Goal: Information Seeking & Learning: Learn about a topic

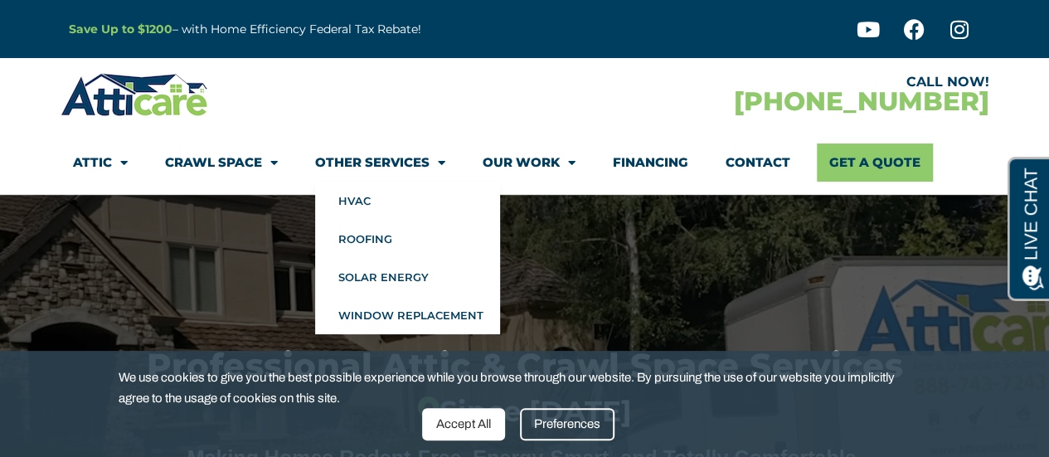
click at [385, 166] on link "Other Services" at bounding box center [380, 162] width 130 height 38
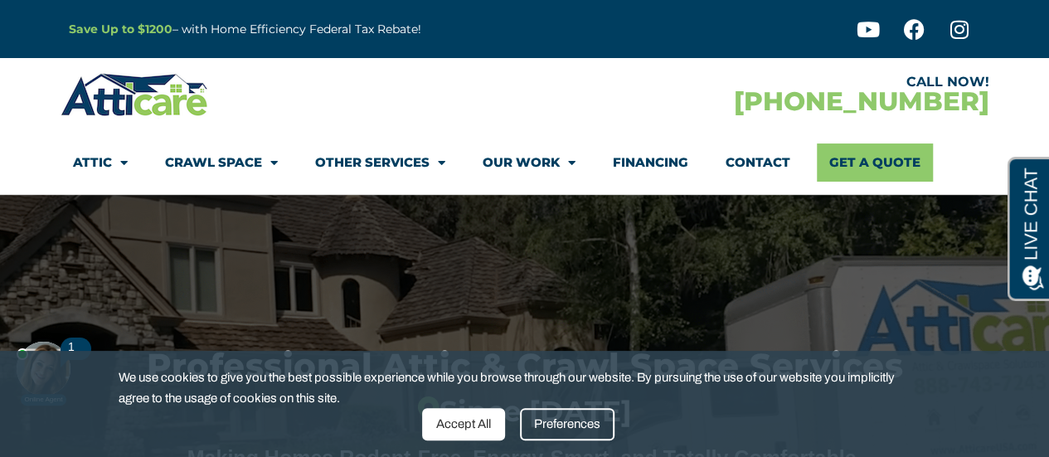
click at [385, 166] on link "Other Services" at bounding box center [380, 162] width 130 height 38
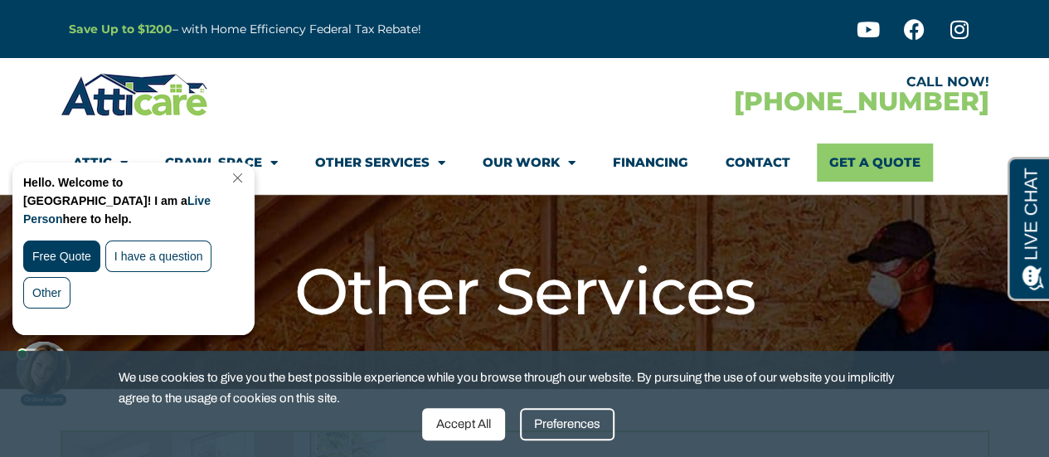
click at [221, 158] on iframe at bounding box center [140, 282] width 265 height 249
click at [247, 173] on link "Close Chat" at bounding box center [236, 178] width 22 height 12
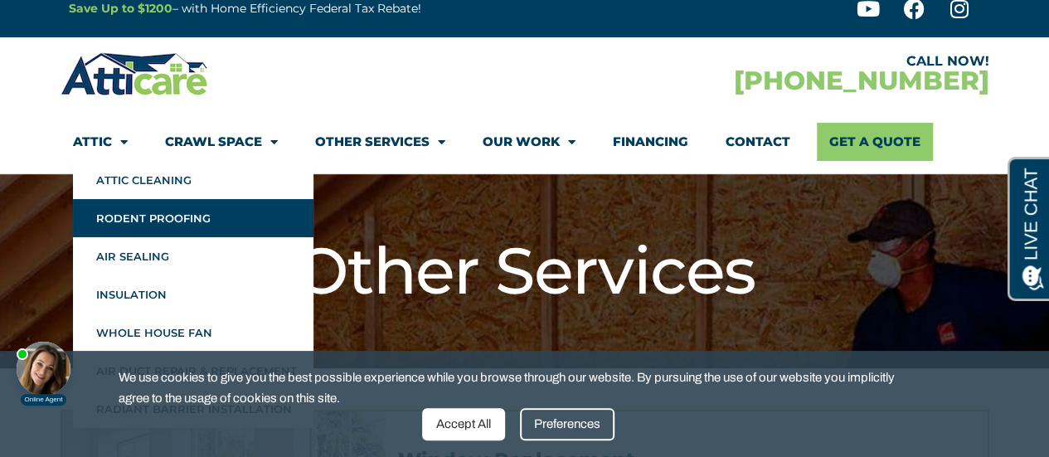
scroll to position [83, 0]
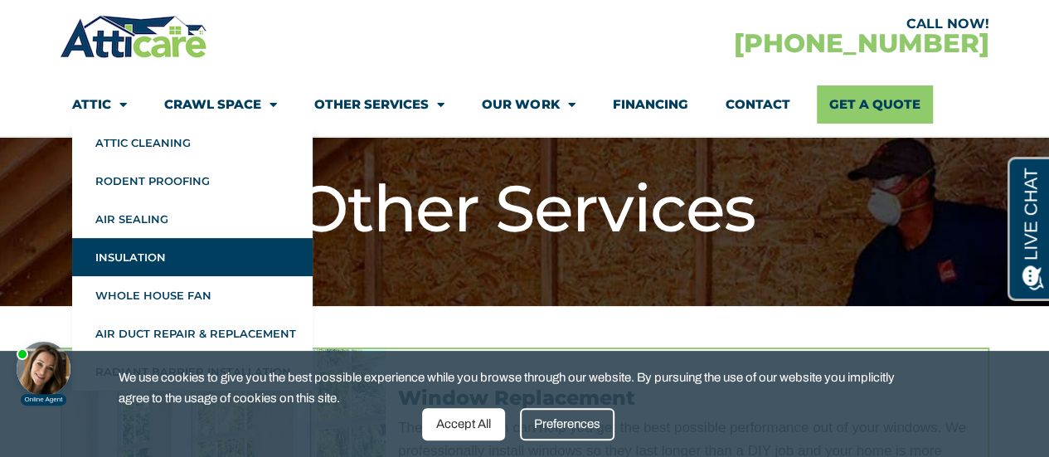
click at [130, 270] on link "Insulation" at bounding box center [192, 257] width 240 height 38
